Goal: Find specific page/section: Find specific page/section

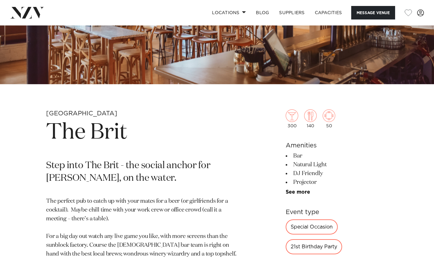
scroll to position [126, 0]
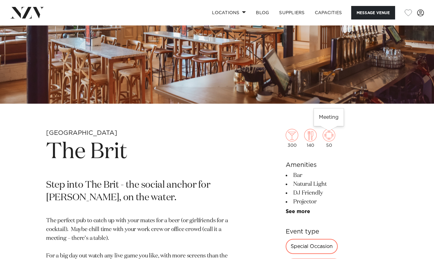
click at [328, 138] on img at bounding box center [329, 135] width 13 height 13
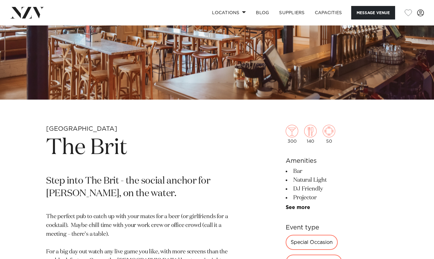
scroll to position [0, 0]
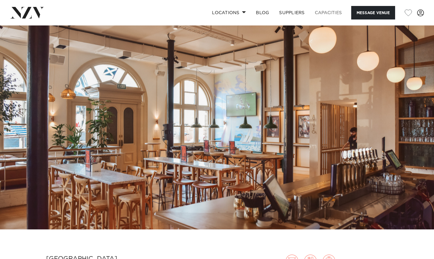
click at [326, 13] on link "Capacities" at bounding box center [328, 12] width 37 height 13
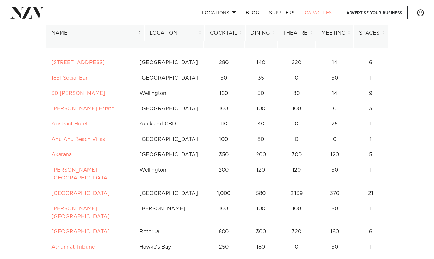
scroll to position [63, 0]
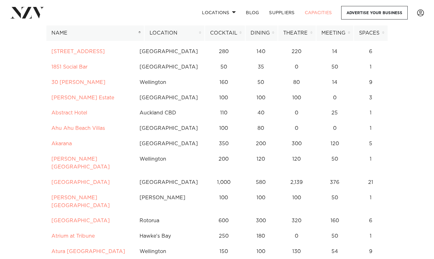
click at [260, 32] on th "Dining" at bounding box center [261, 32] width 33 height 15
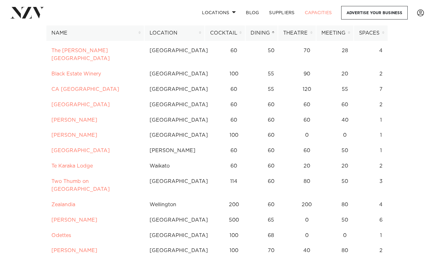
scroll to position [722, 0]
